Goal: Task Accomplishment & Management: Manage account settings

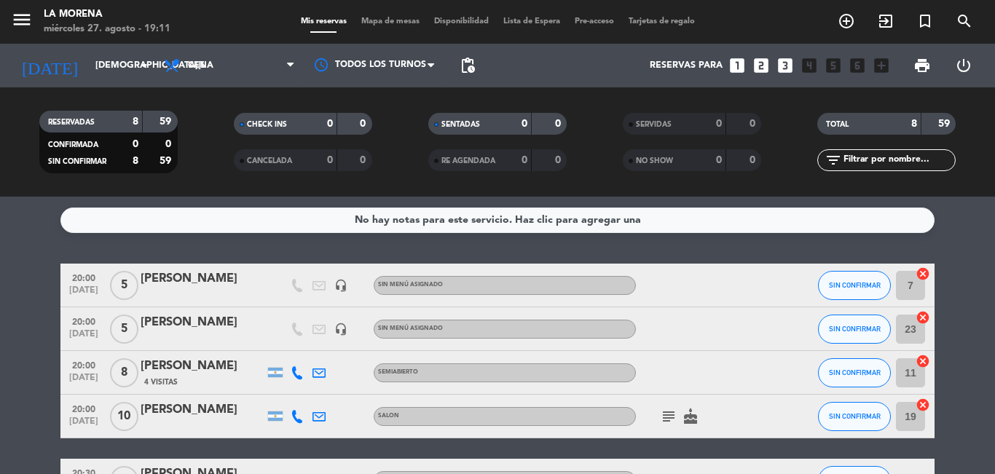
click at [668, 336] on div at bounding box center [701, 328] width 131 height 43
click at [235, 323] on div "[PERSON_NAME]" at bounding box center [203, 322] width 124 height 19
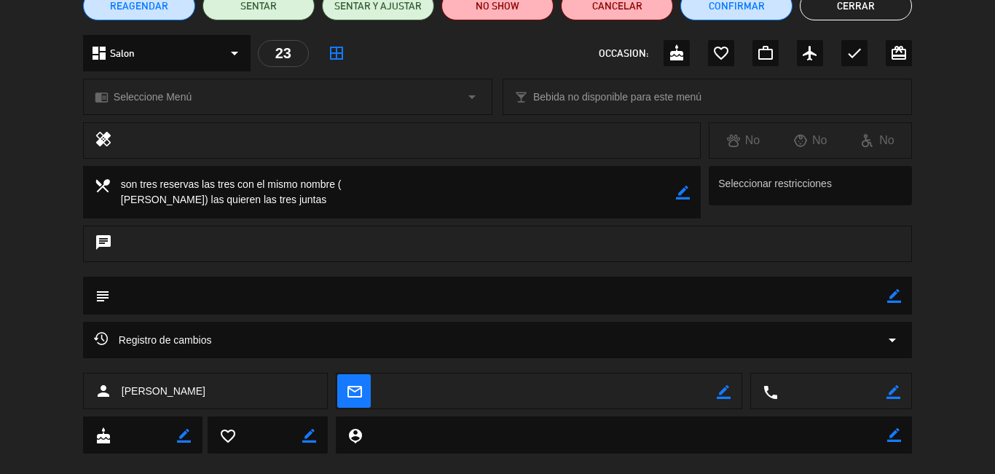
scroll to position [146, 0]
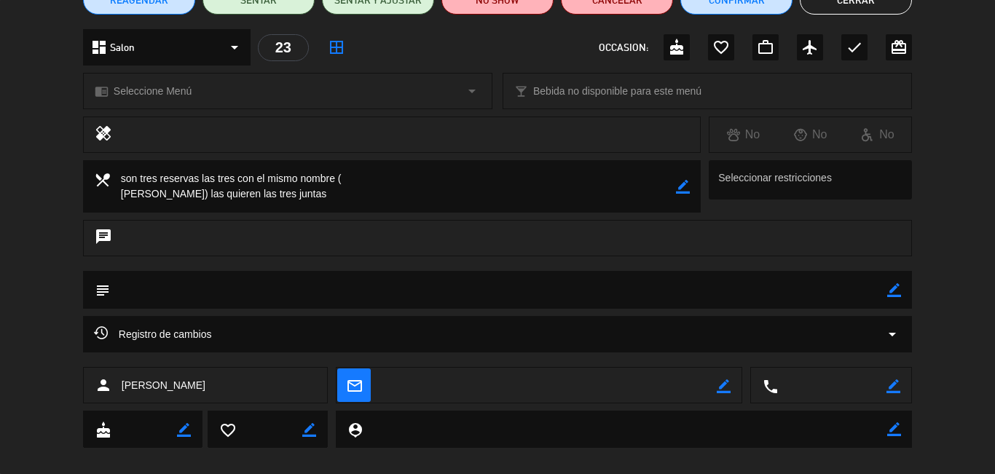
click at [158, 293] on textarea at bounding box center [498, 289] width 777 height 37
click at [146, 178] on textarea at bounding box center [393, 186] width 566 height 52
drag, startPoint x: 127, startPoint y: 181, endPoint x: 205, endPoint y: 190, distance: 79.1
click at [233, 191] on textarea at bounding box center [393, 186] width 566 height 52
drag, startPoint x: 159, startPoint y: 153, endPoint x: 155, endPoint y: 167, distance: 15.2
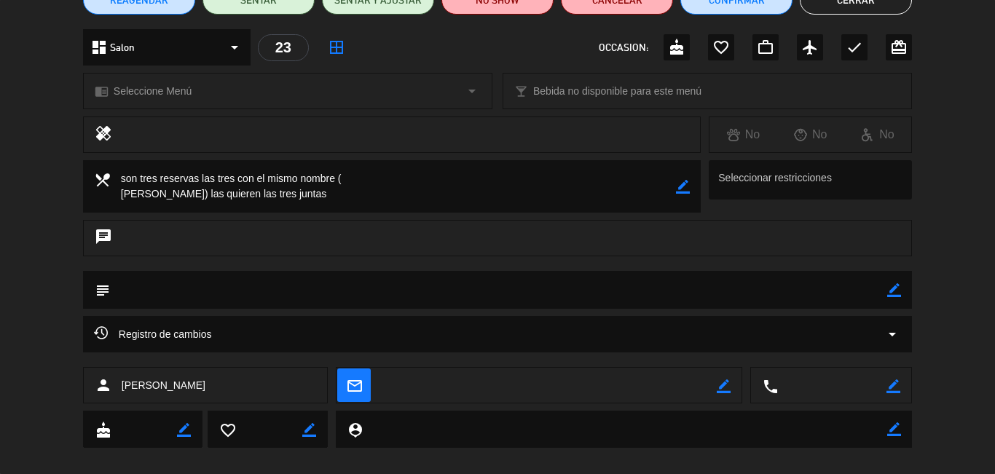
click at [161, 157] on div "healing No No No" at bounding box center [497, 139] width 995 height 44
drag, startPoint x: 118, startPoint y: 178, endPoint x: 306, endPoint y: 189, distance: 188.3
click at [307, 190] on textarea at bounding box center [393, 186] width 566 height 52
click at [681, 188] on icon "border_color" at bounding box center [683, 187] width 14 height 14
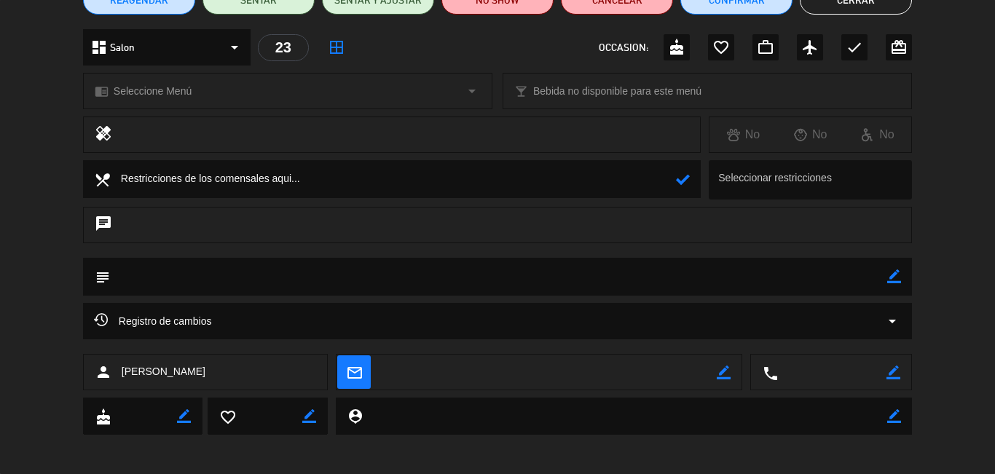
click at [887, 274] on div "subject border_color" at bounding box center [497, 277] width 829 height 38
click at [902, 277] on div "subject border_color" at bounding box center [497, 277] width 829 height 38
click at [896, 275] on icon "border_color" at bounding box center [894, 276] width 14 height 14
click at [452, 282] on textarea at bounding box center [498, 276] width 777 height 37
paste textarea "son tres reservas las tres con el mismo nombre ( [PERSON_NAME]) las quieren las…"
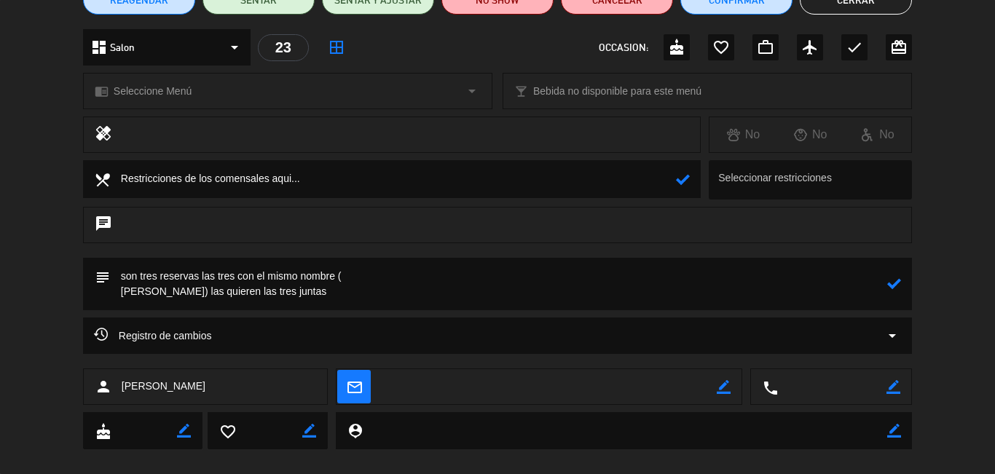
type textarea "son tres reservas las tres con el mismo nombre ( [PERSON_NAME]) las quieren las…"
click at [891, 290] on icon at bounding box center [894, 284] width 14 height 14
click at [677, 186] on icon at bounding box center [683, 180] width 14 height 14
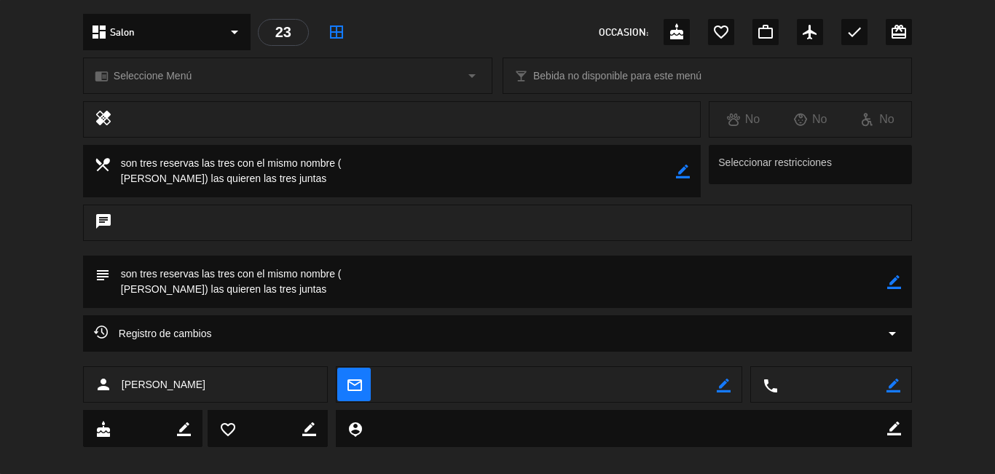
scroll to position [178, 0]
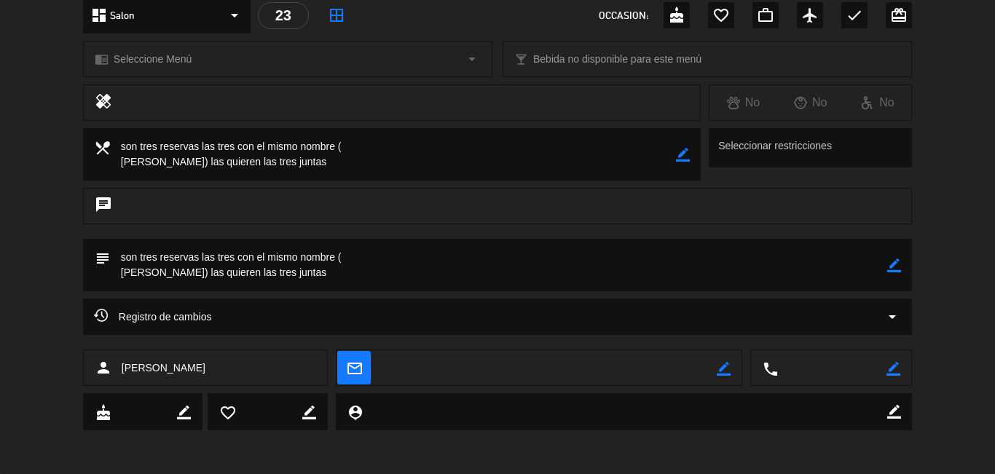
click at [682, 157] on icon "border_color" at bounding box center [683, 155] width 14 height 14
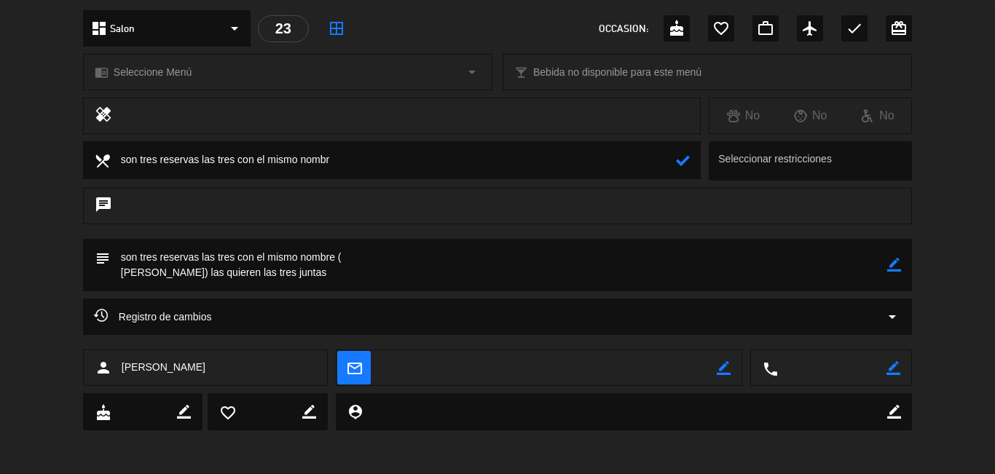
scroll to position [165, 0]
type textarea "s"
click at [683, 161] on icon at bounding box center [683, 161] width 14 height 14
click at [848, 30] on icon "check" at bounding box center [854, 28] width 17 height 17
click at [848, 33] on icon "check" at bounding box center [854, 28] width 17 height 17
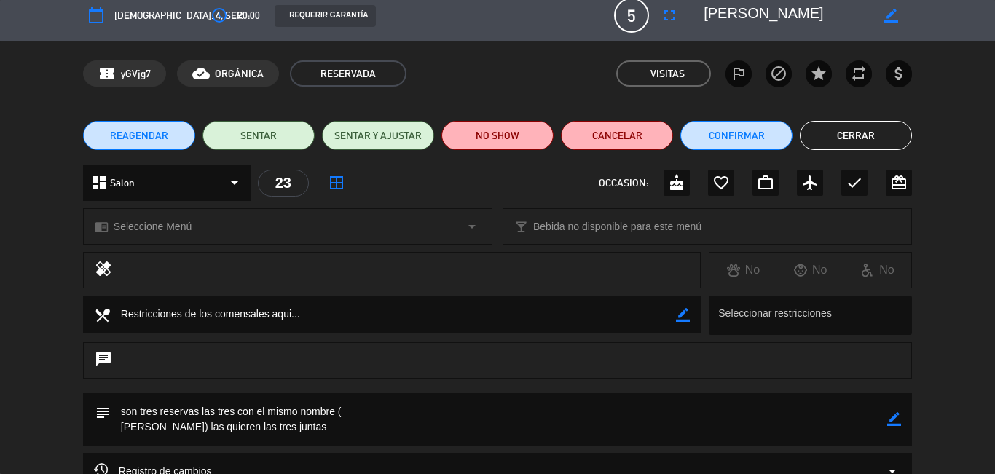
scroll to position [0, 0]
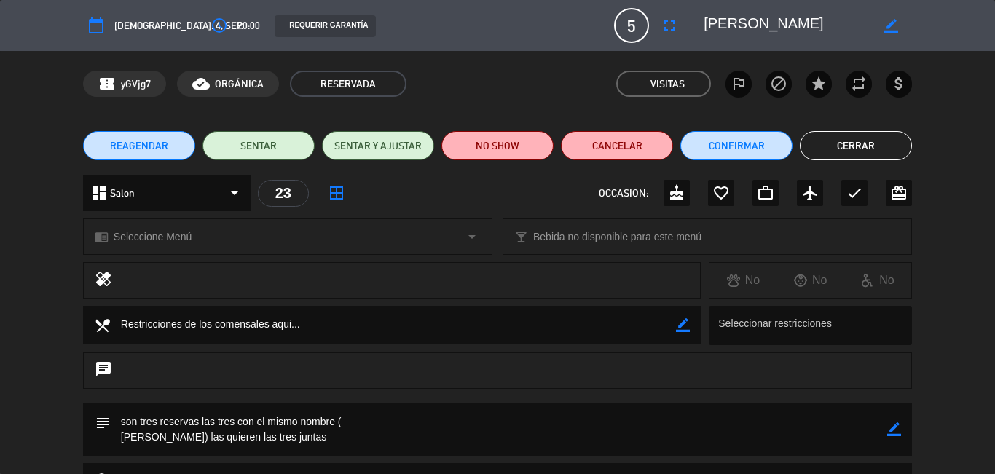
click at [858, 145] on button "Cerrar" at bounding box center [856, 145] width 112 height 29
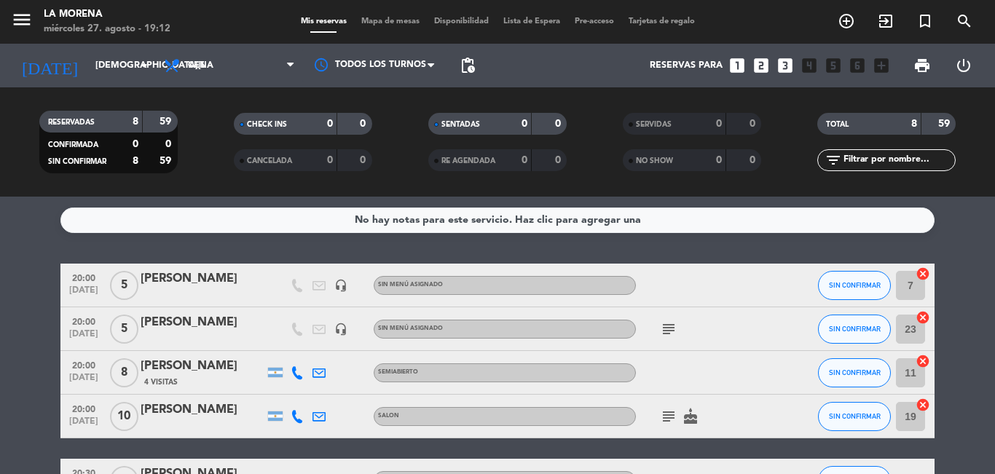
click at [665, 325] on icon "subject" at bounding box center [668, 328] width 17 height 17
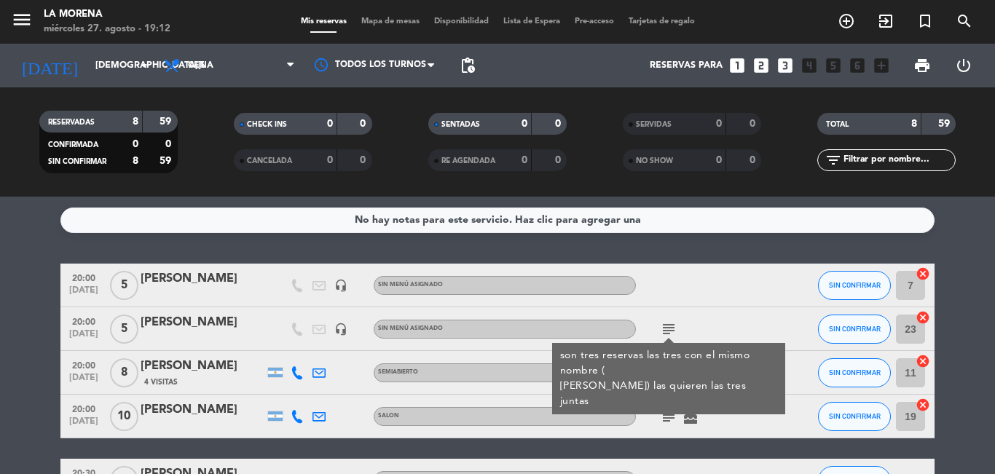
click at [661, 331] on icon "subject" at bounding box center [668, 328] width 17 height 17
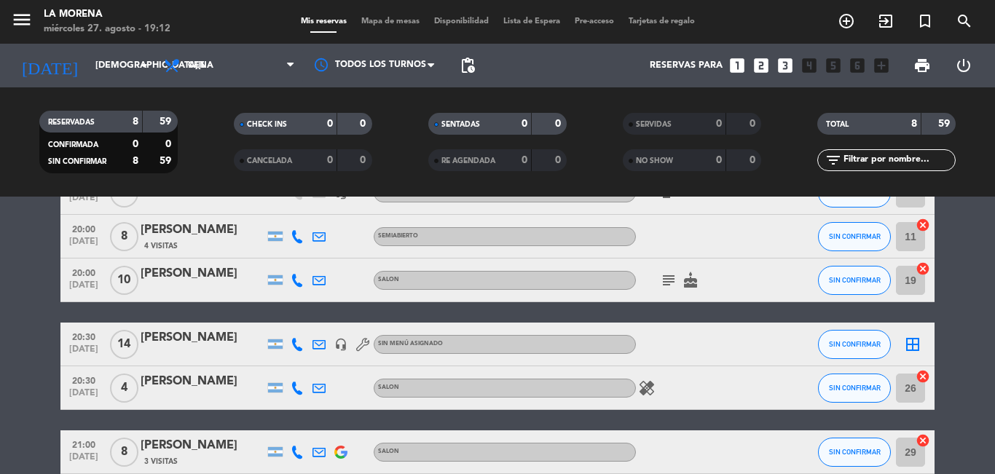
scroll to position [146, 0]
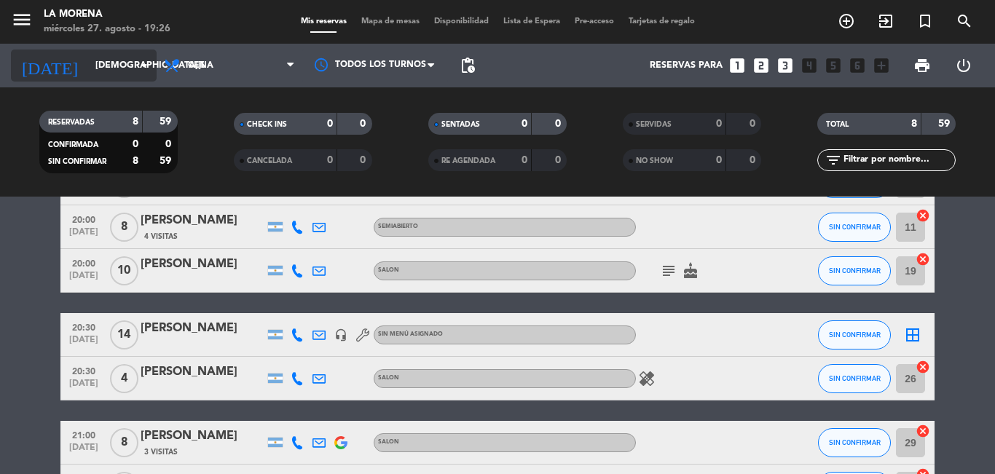
click at [96, 53] on input "[DEMOGRAPHIC_DATA][DATE]" at bounding box center [149, 65] width 123 height 25
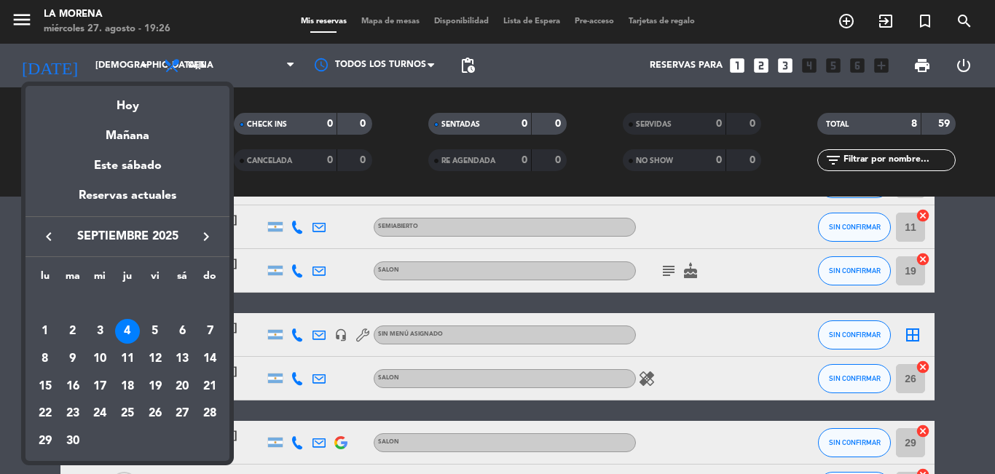
click at [205, 328] on div "7" at bounding box center [209, 331] width 25 height 25
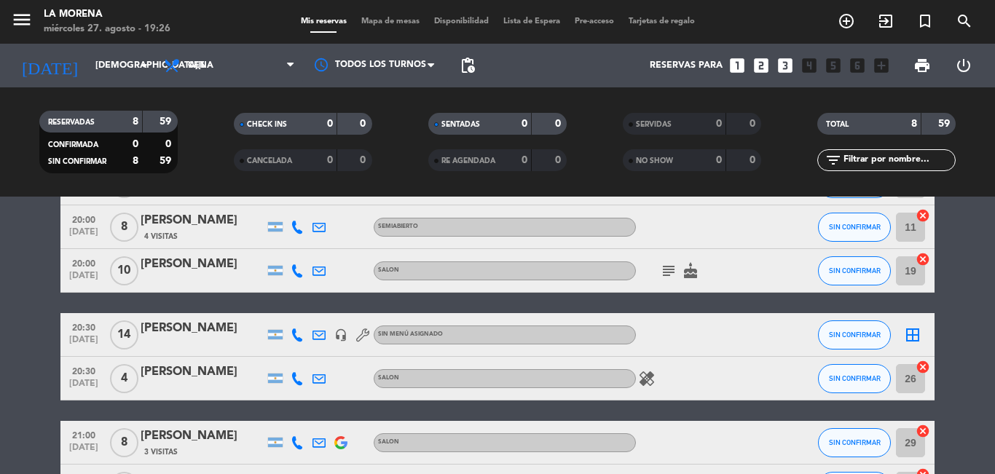
type input "[DATE]"
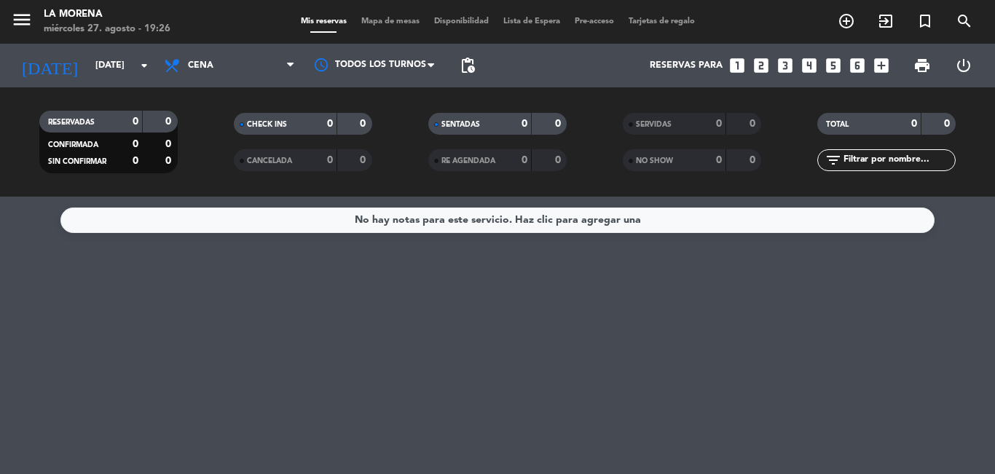
click at [876, 68] on icon "add_box" at bounding box center [881, 65] width 19 height 19
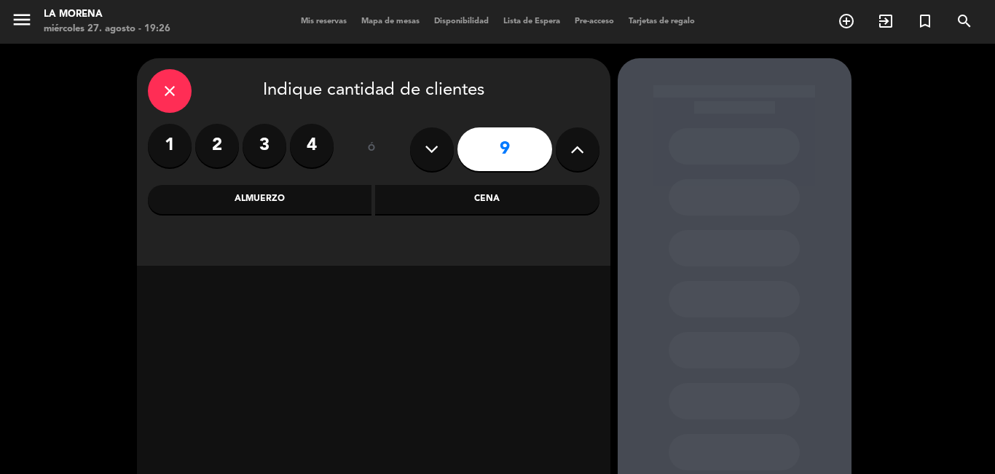
click at [417, 156] on button at bounding box center [432, 149] width 44 height 44
click at [438, 153] on icon at bounding box center [432, 149] width 14 height 22
type input "7"
click at [463, 199] on div "Cena" at bounding box center [487, 199] width 224 height 29
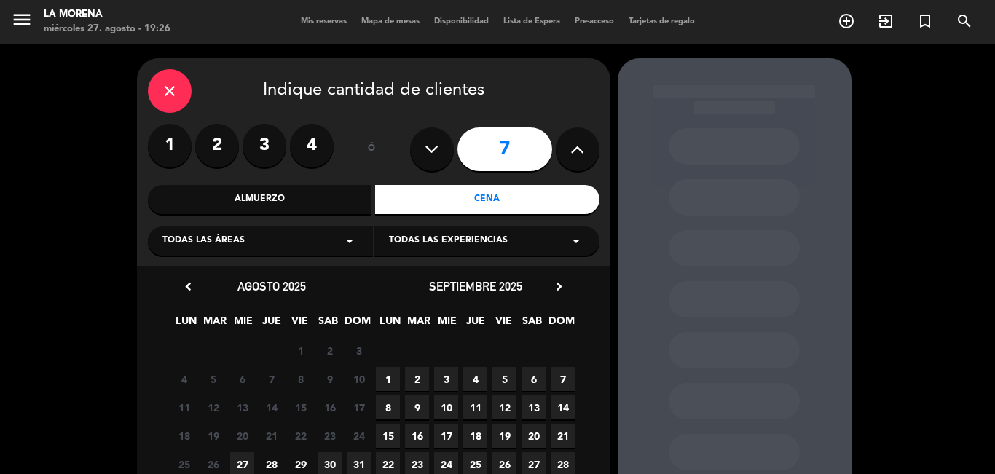
click at [564, 372] on span "7" at bounding box center [563, 379] width 24 height 24
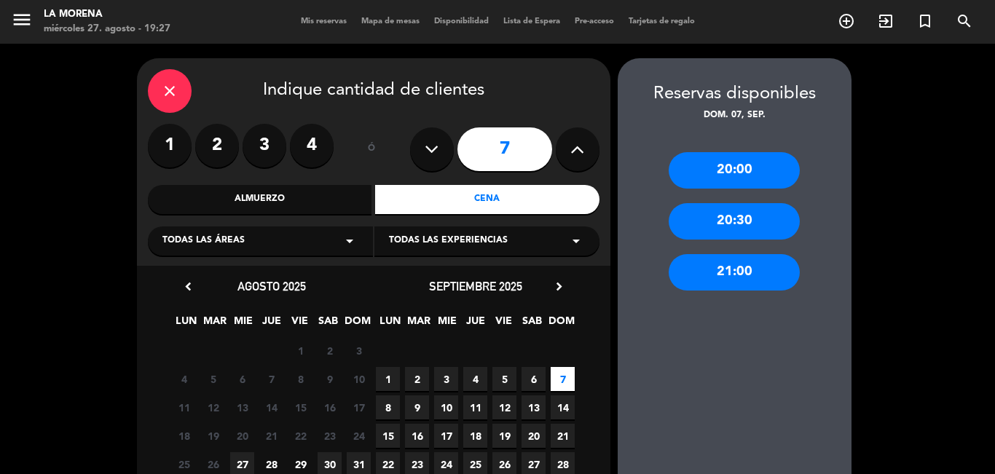
click at [251, 197] on div "Almuerzo" at bounding box center [260, 199] width 224 height 29
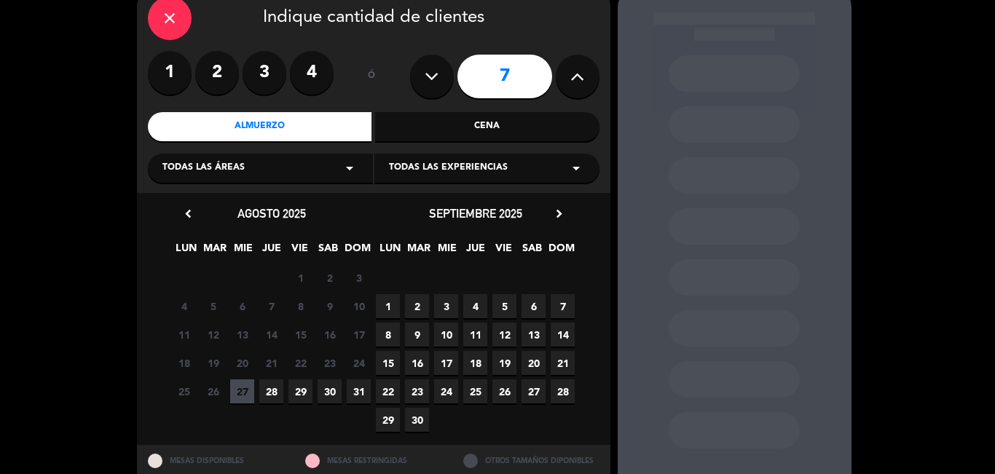
click at [555, 305] on span "7" at bounding box center [563, 306] width 24 height 24
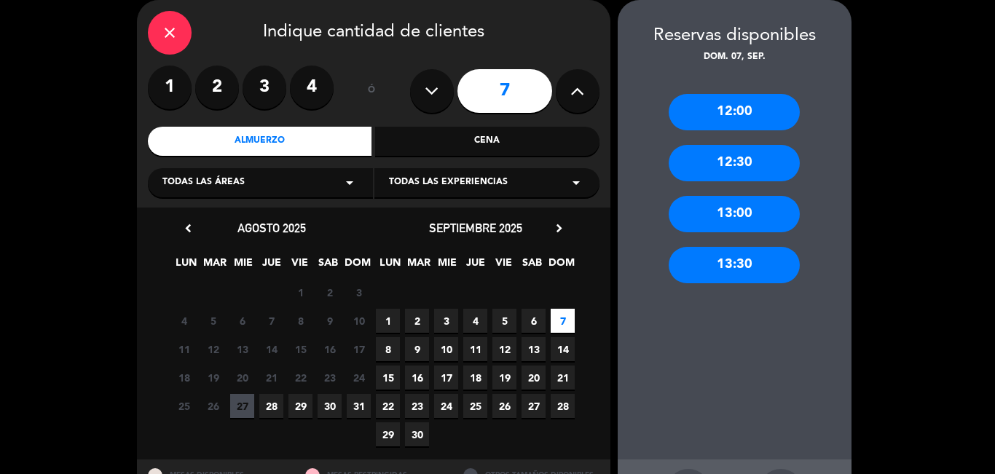
click at [720, 225] on div "13:00" at bounding box center [734, 214] width 131 height 36
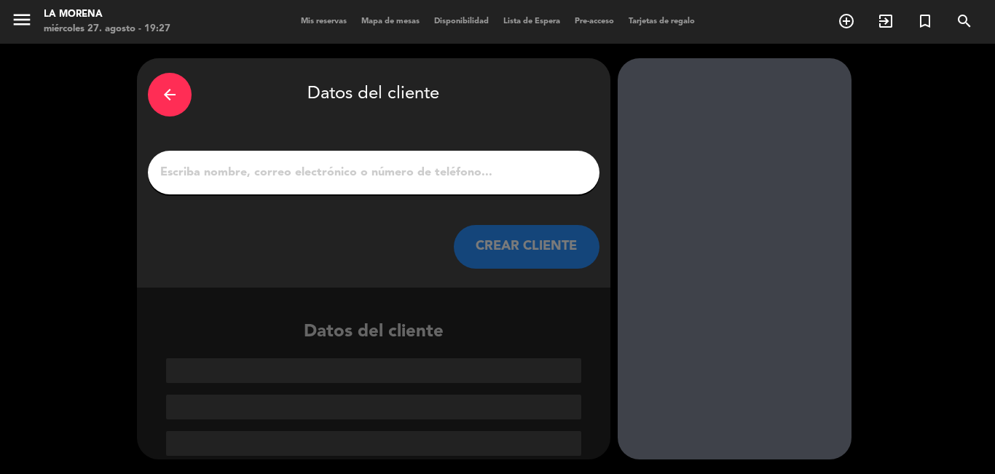
scroll to position [0, 0]
click at [337, 173] on input "1" at bounding box center [374, 172] width 430 height 20
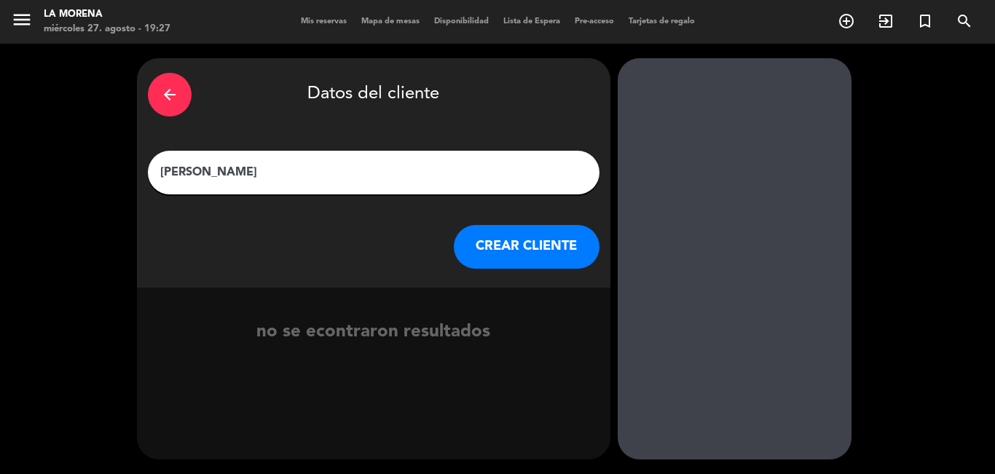
click at [179, 172] on input "[PERSON_NAME]" at bounding box center [374, 172] width 430 height 20
click at [176, 173] on input "[PERSON_NAME]" at bounding box center [374, 172] width 430 height 20
type input "[PERSON_NAME]"
click at [490, 237] on button "CREAR CLIENTE" at bounding box center [527, 247] width 146 height 44
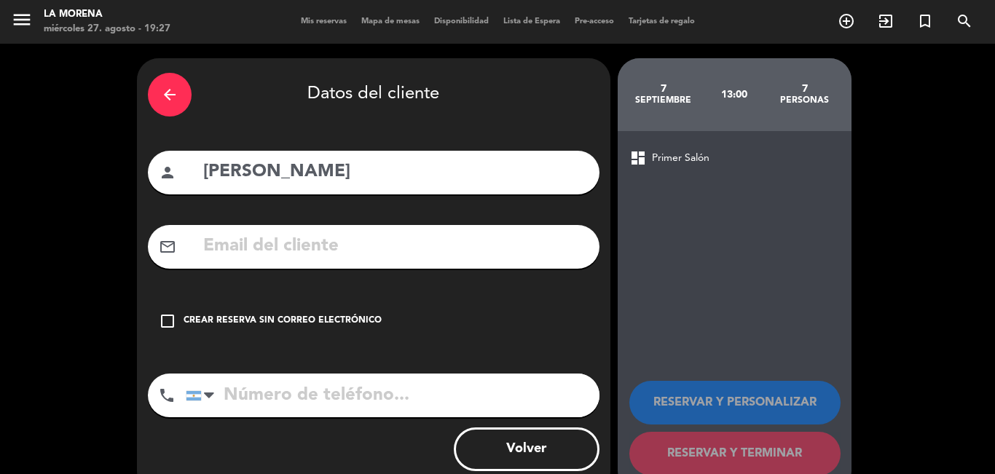
click at [189, 327] on div "Crear reserva sin correo electrónico" at bounding box center [283, 321] width 198 height 15
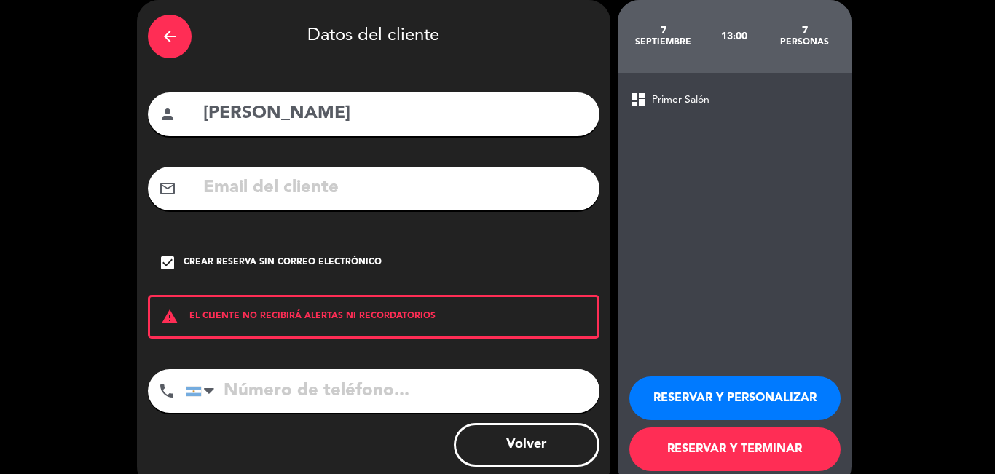
scroll to position [87, 0]
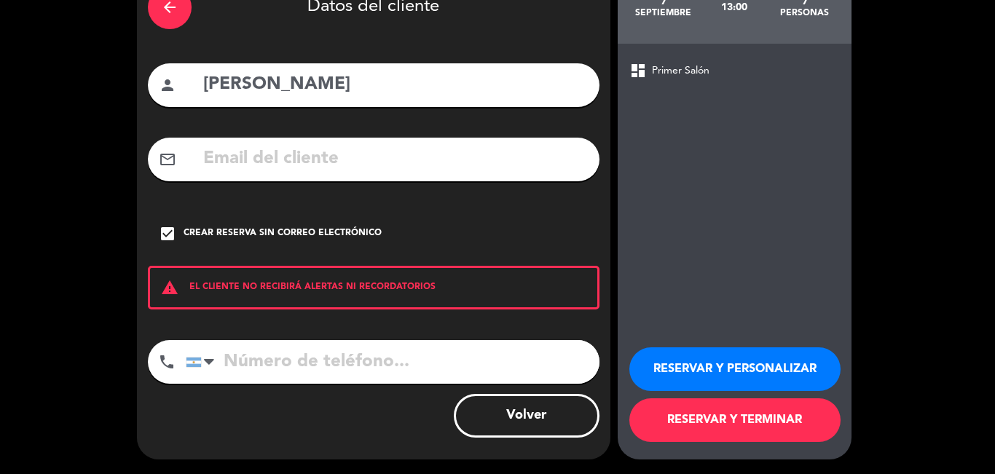
click at [717, 424] on button "RESERVAR Y TERMINAR" at bounding box center [734, 420] width 211 height 44
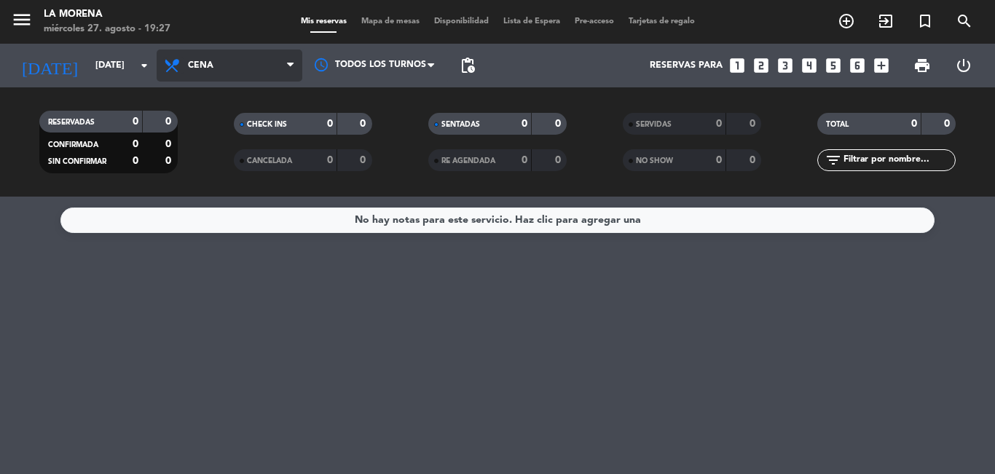
click at [174, 58] on icon at bounding box center [173, 65] width 21 height 17
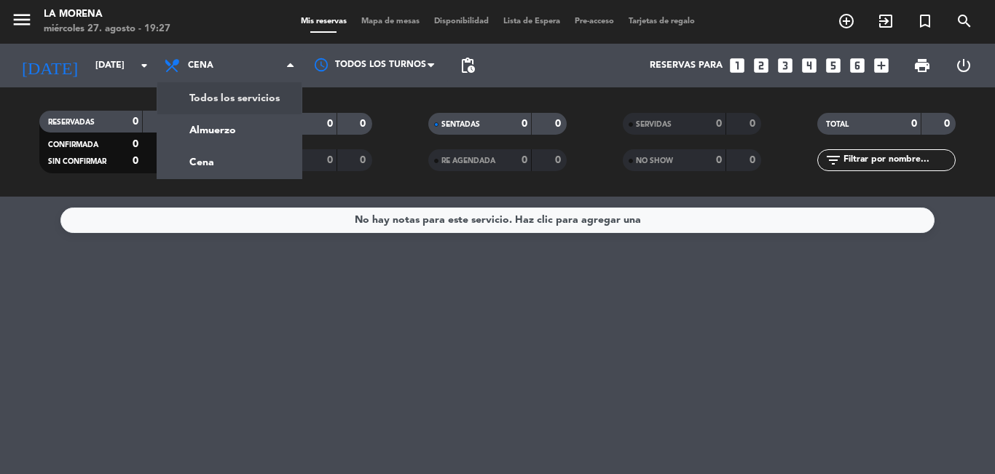
click at [226, 96] on div "menu La Morena [DATE] 27. agosto - 19:27 Mis reservas Mapa de mesas Disponibili…" at bounding box center [497, 98] width 995 height 197
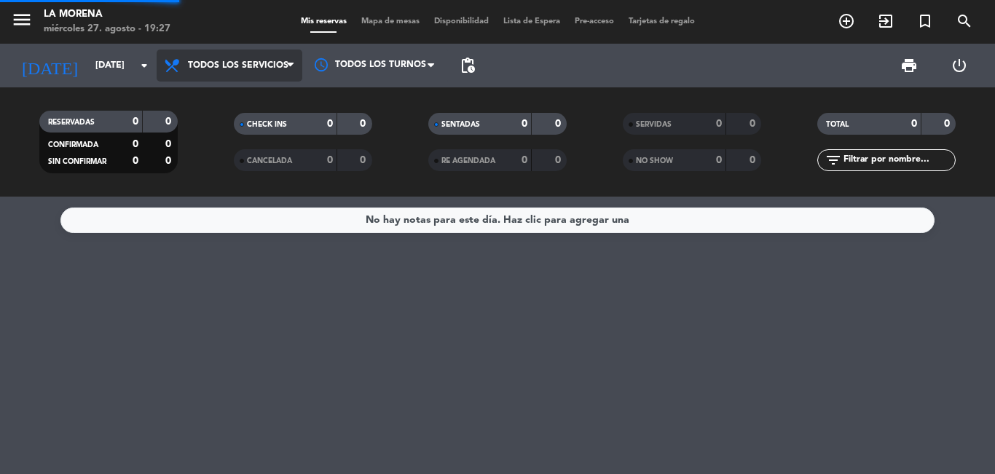
click at [223, 66] on span "Todos los servicios" at bounding box center [238, 65] width 100 height 10
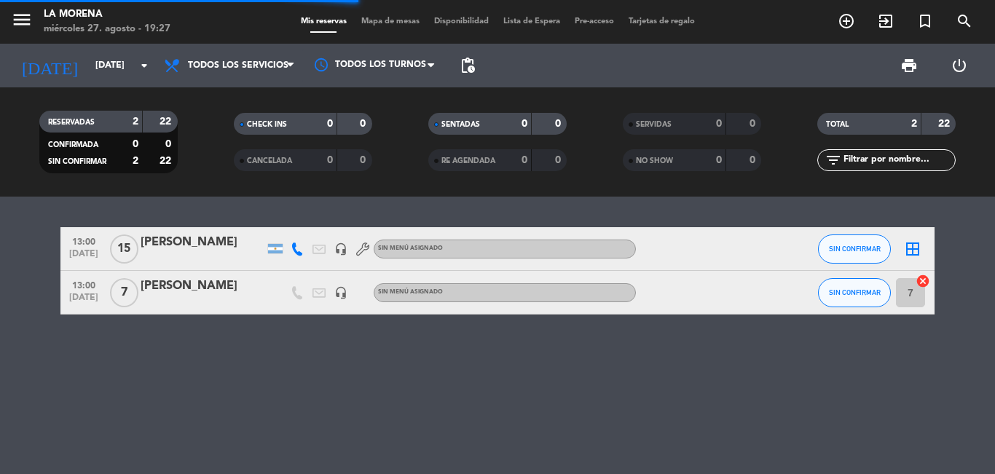
click at [226, 123] on filter-checkbox "CHECK INS 0 0" at bounding box center [302, 124] width 194 height 22
click at [874, 296] on span "SIN CONFIRMAR" at bounding box center [855, 292] width 52 height 8
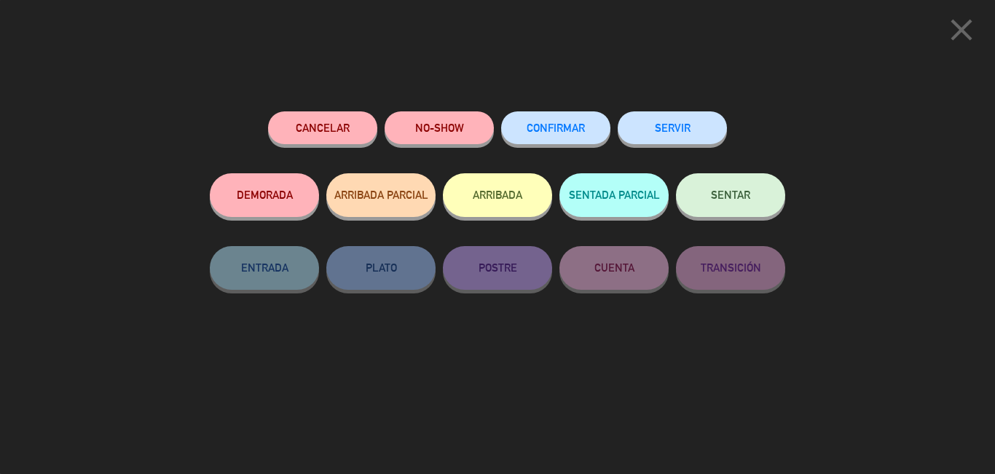
click at [960, 27] on icon "close" at bounding box center [961, 30] width 36 height 36
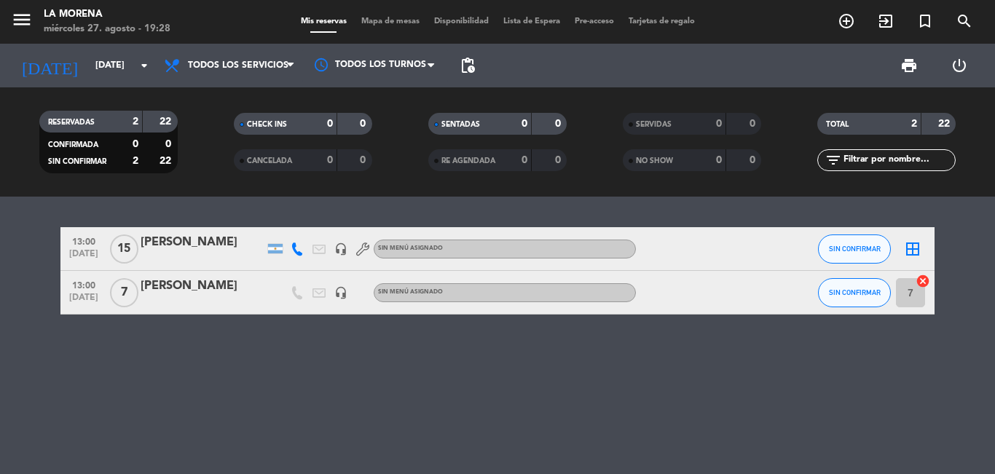
click at [237, 298] on div at bounding box center [203, 302] width 124 height 12
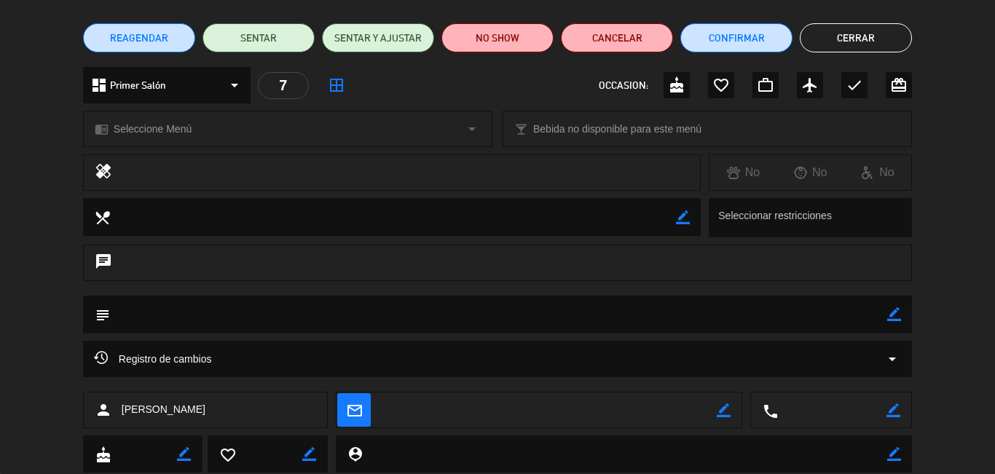
scroll to position [77, 0]
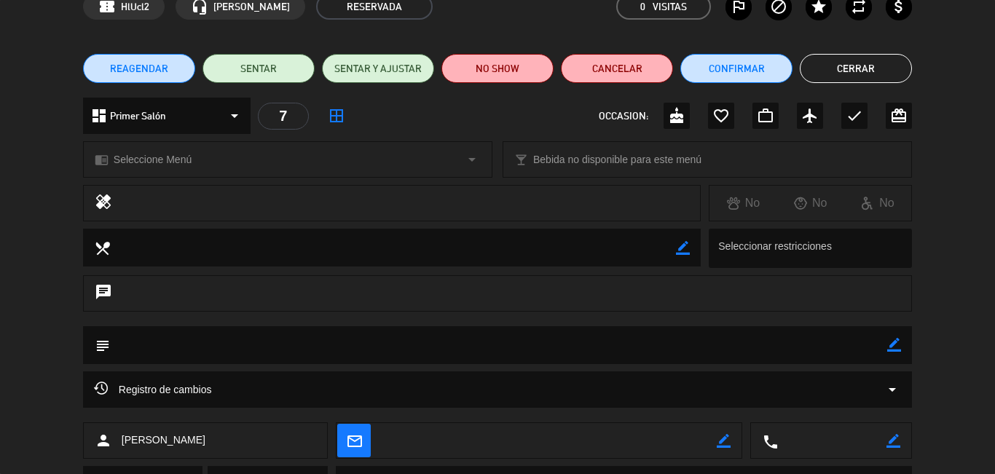
click at [898, 342] on icon "border_color" at bounding box center [894, 345] width 14 height 14
click at [508, 350] on textarea at bounding box center [498, 344] width 777 height 37
click at [355, 350] on textarea at bounding box center [498, 344] width 777 height 37
click at [285, 346] on textarea at bounding box center [498, 344] width 777 height 37
click at [309, 343] on textarea at bounding box center [498, 344] width 777 height 37
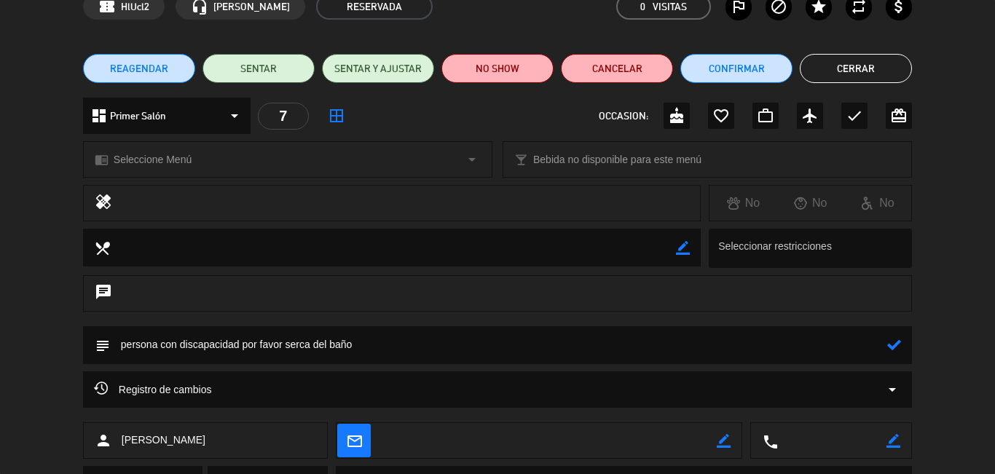
click at [294, 348] on textarea at bounding box center [498, 344] width 777 height 37
drag, startPoint x: 310, startPoint y: 342, endPoint x: 279, endPoint y: 342, distance: 30.6
click at [279, 342] on textarea at bounding box center [498, 344] width 777 height 37
type textarea "persona con discapacidad por favor cerca del baño"
click at [890, 346] on icon at bounding box center [894, 345] width 14 height 14
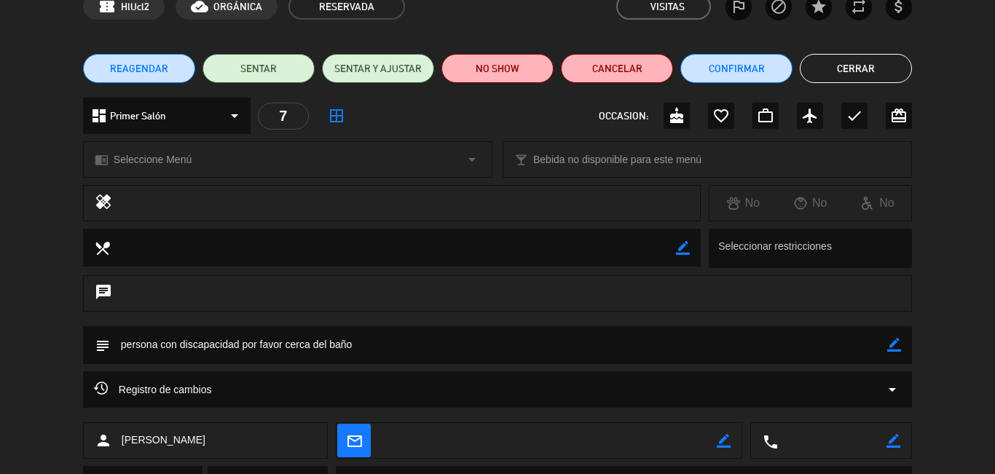
click at [841, 80] on button "Cerrar" at bounding box center [856, 68] width 112 height 29
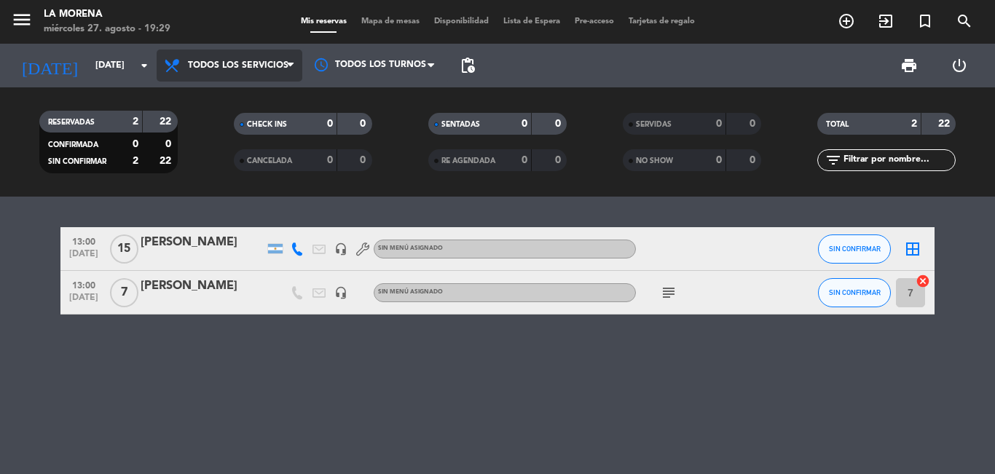
click at [273, 71] on span "Todos los servicios" at bounding box center [230, 66] width 146 height 32
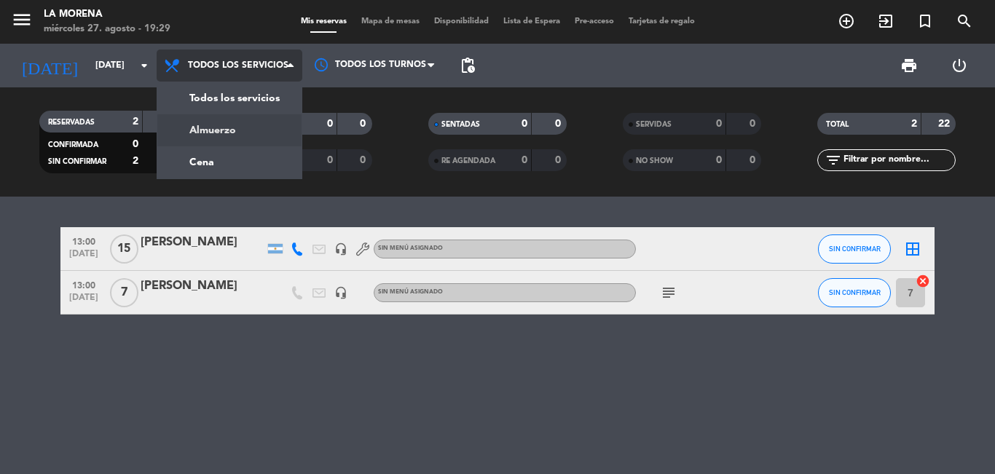
click at [245, 122] on div "menu La Morena [DATE] 27. agosto - 19:29 Mis reservas Mapa de mesas Disponibili…" at bounding box center [497, 98] width 995 height 197
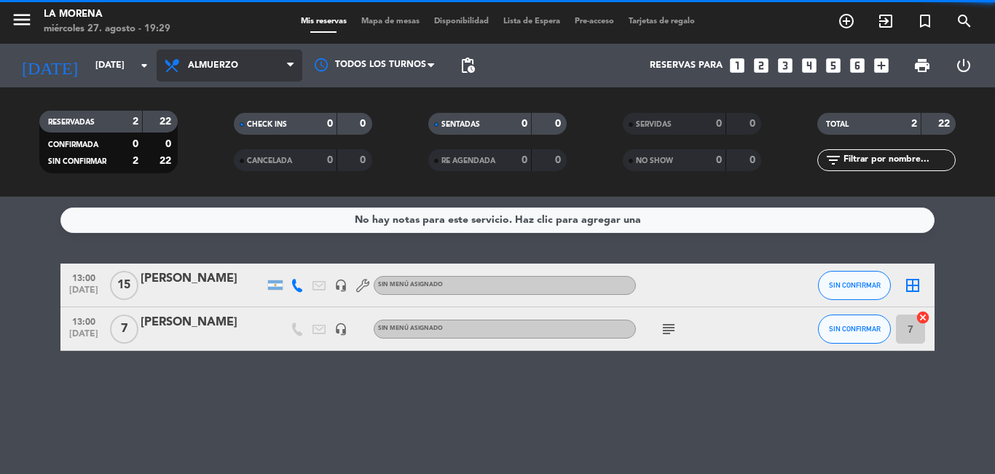
click at [254, 62] on span "Almuerzo" at bounding box center [230, 66] width 146 height 32
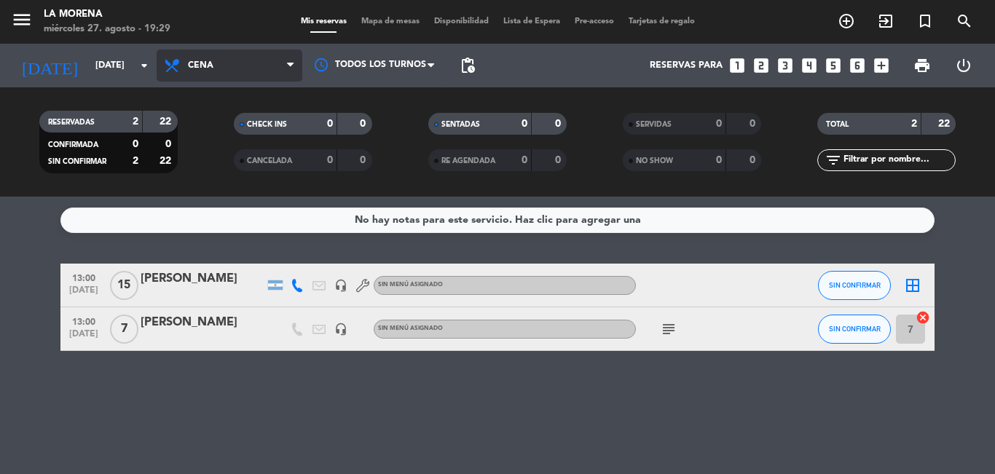
click at [242, 154] on div "menu La Morena [DATE] 27. agosto - 19:29 Mis reservas Mapa de mesas Disponibili…" at bounding box center [497, 98] width 995 height 197
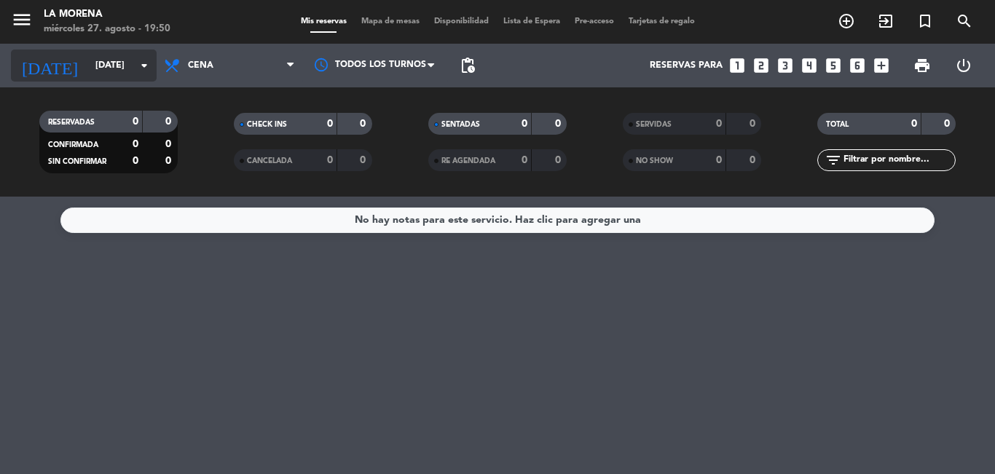
click at [88, 60] on input "[DATE]" at bounding box center [149, 65] width 123 height 25
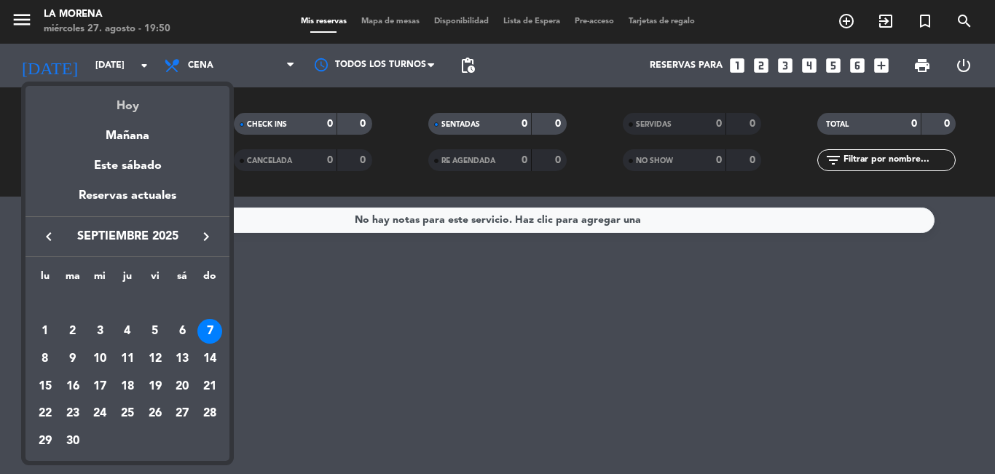
click at [141, 109] on div "Hoy" at bounding box center [127, 101] width 204 height 30
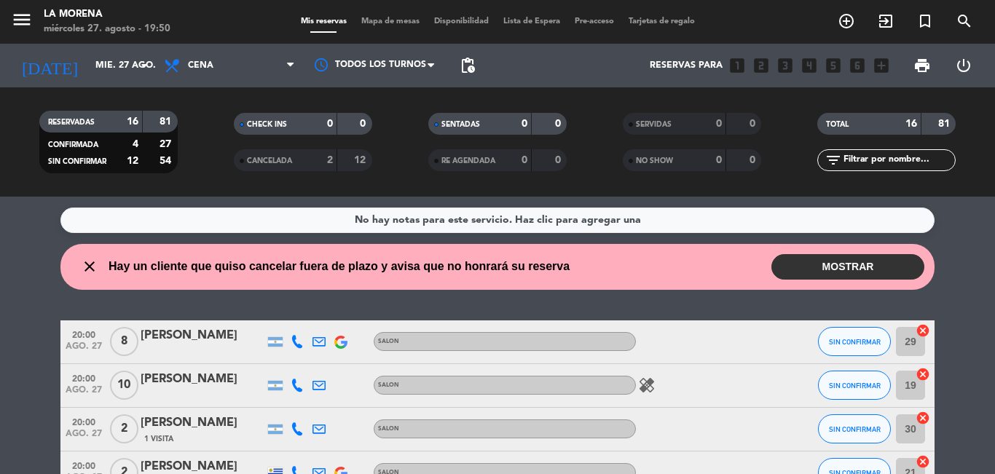
scroll to position [73, 0]
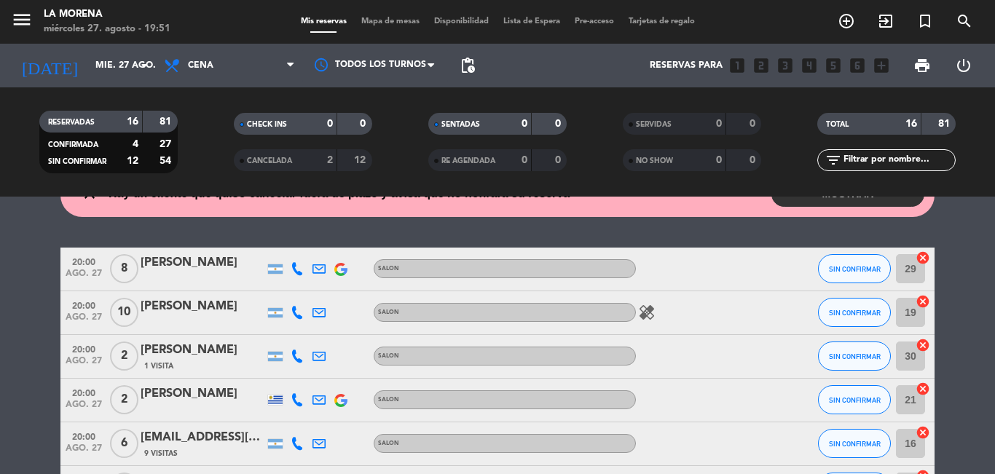
click at [650, 309] on icon "healing" at bounding box center [646, 312] width 17 height 17
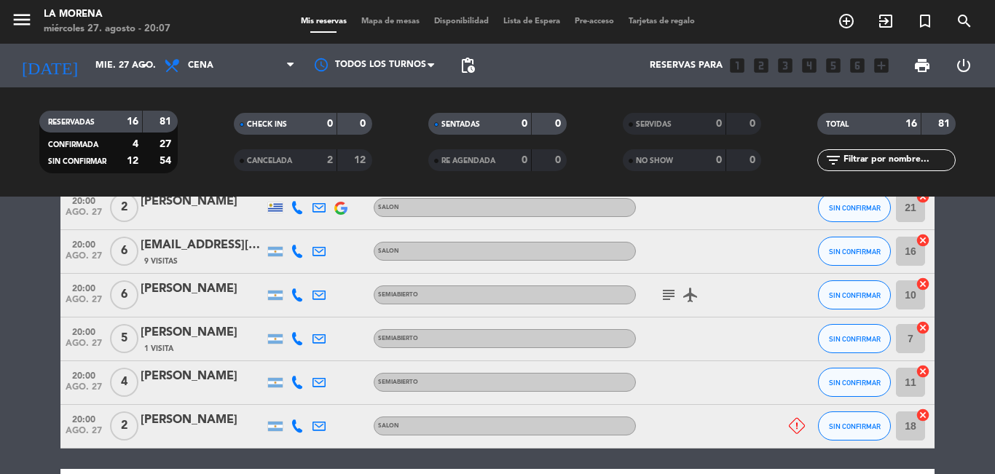
scroll to position [291, 0]
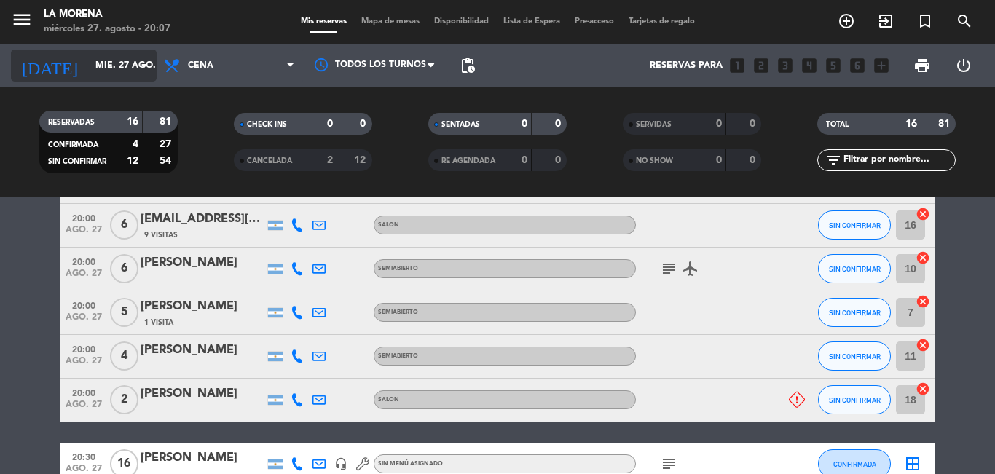
click at [98, 68] on input "mié. 27 ago." at bounding box center [149, 65] width 123 height 25
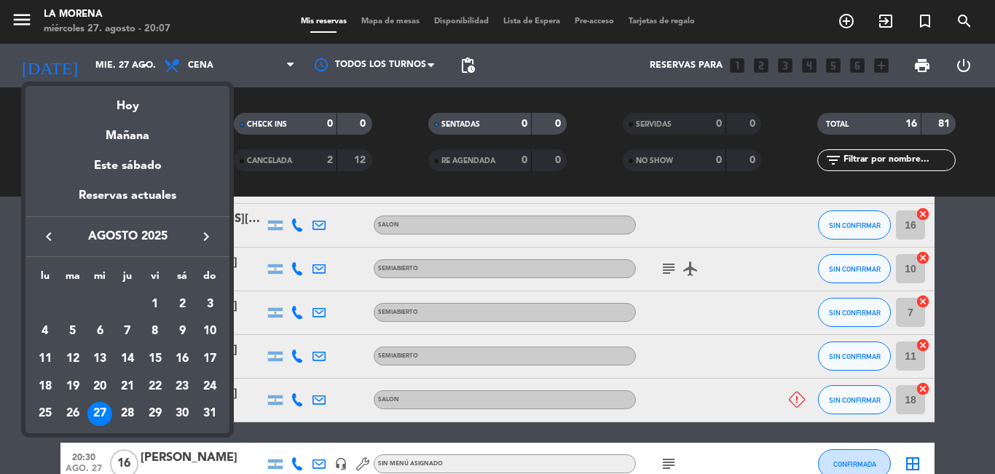
click at [113, 66] on div at bounding box center [497, 237] width 995 height 474
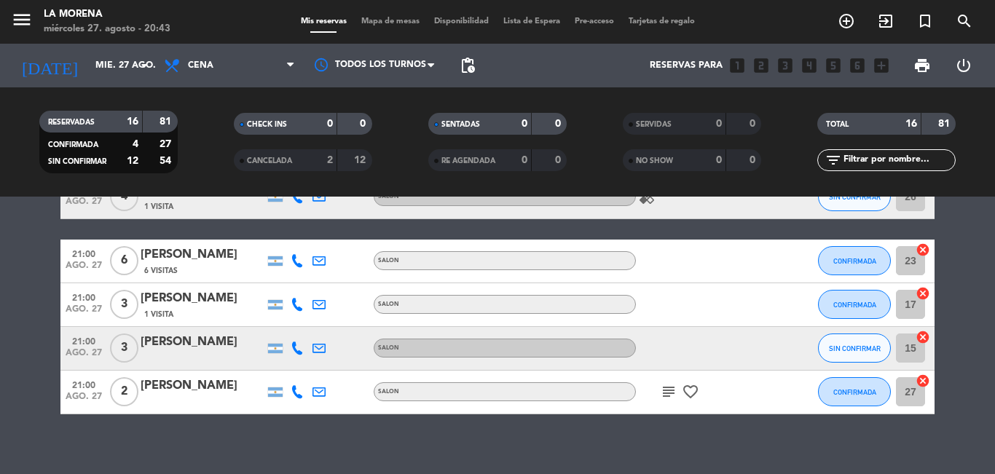
scroll to position [659, 0]
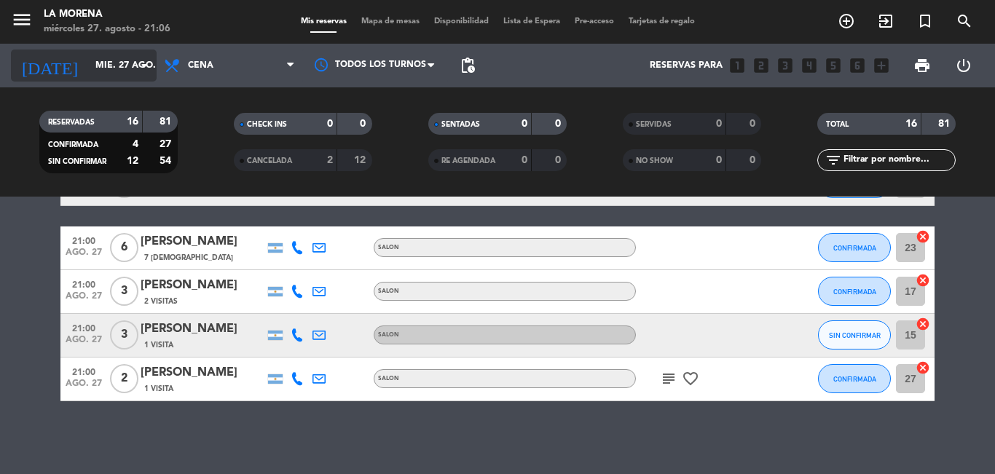
click at [116, 51] on div "[DATE] [DATE] arrow_drop_down" at bounding box center [84, 66] width 146 height 32
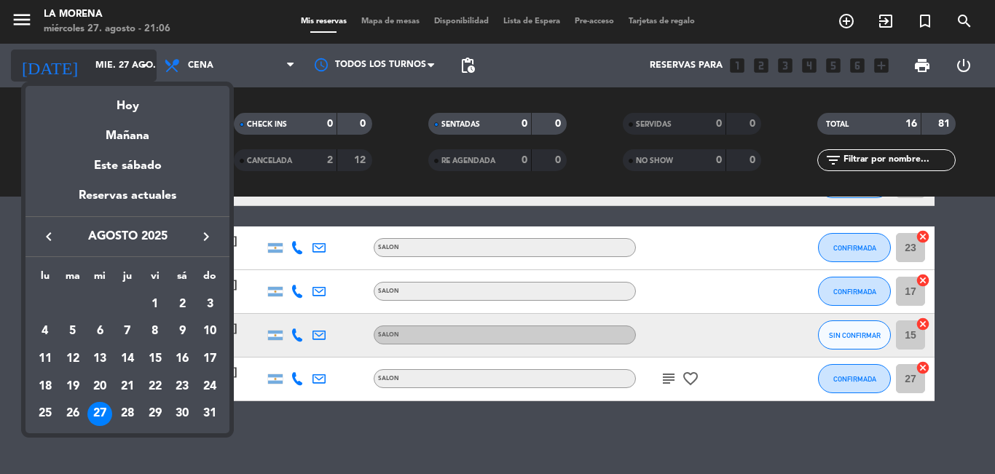
click at [116, 51] on div at bounding box center [497, 237] width 995 height 474
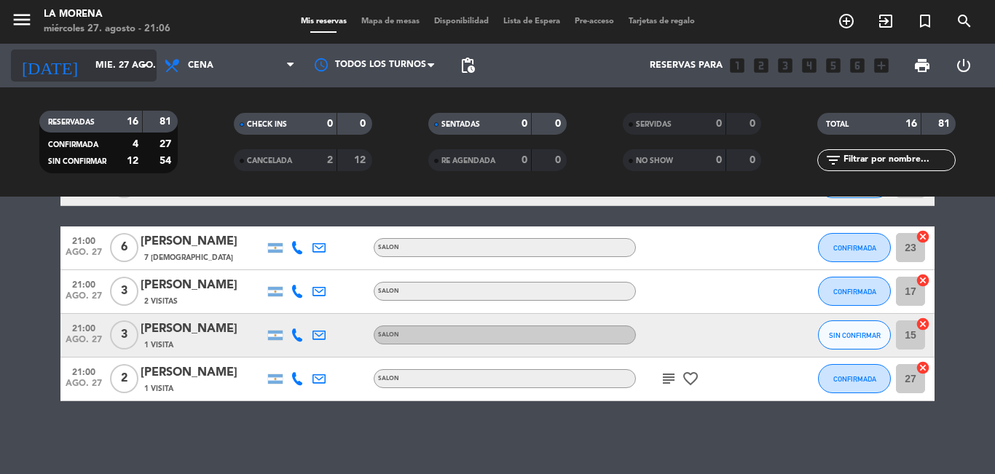
click at [138, 67] on icon "arrow_drop_down" at bounding box center [143, 65] width 17 height 17
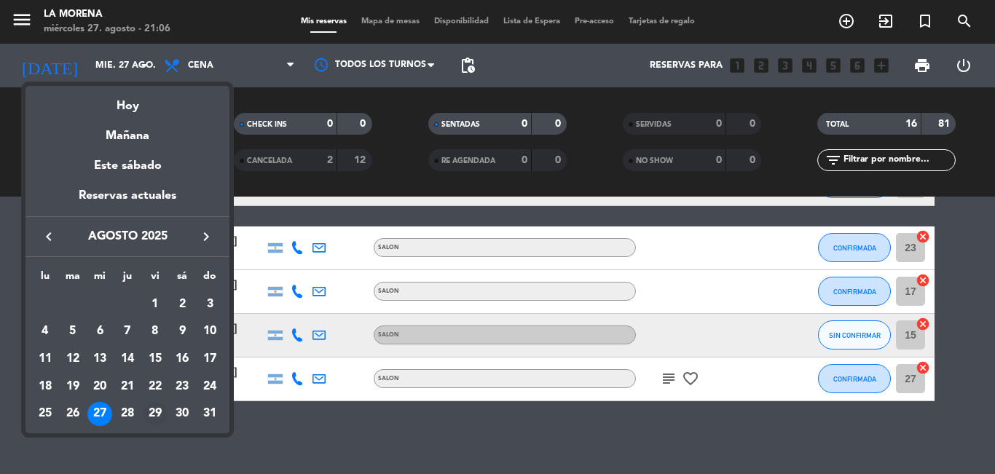
click at [159, 411] on div "29" at bounding box center [155, 414] width 25 height 25
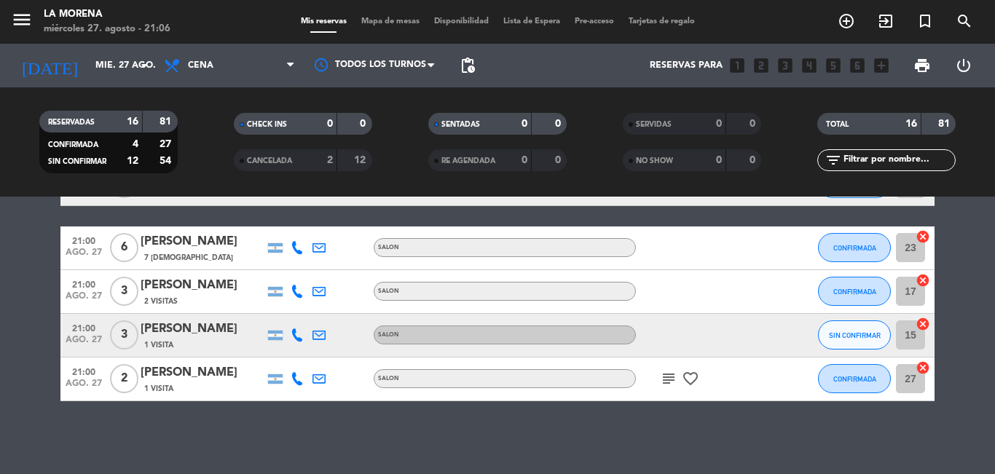
type input "vie. 29 ago."
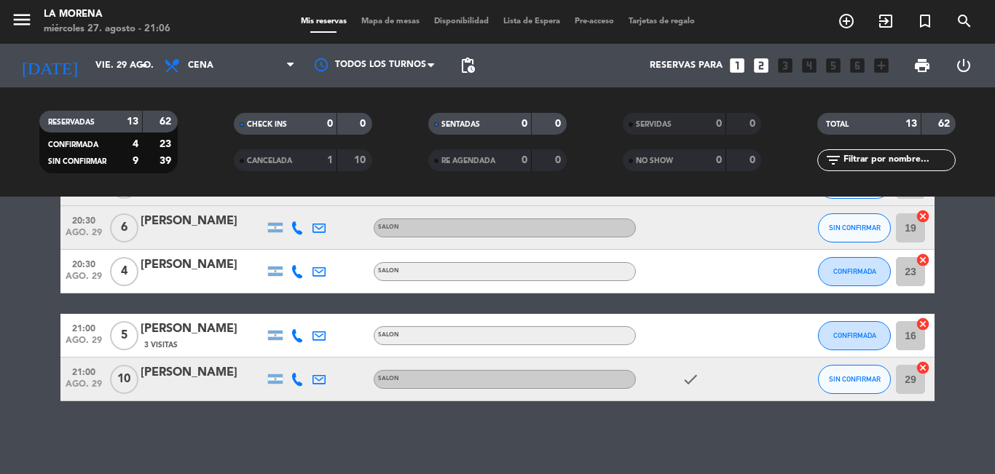
scroll to position [107, 0]
